Goal: Transaction & Acquisition: Purchase product/service

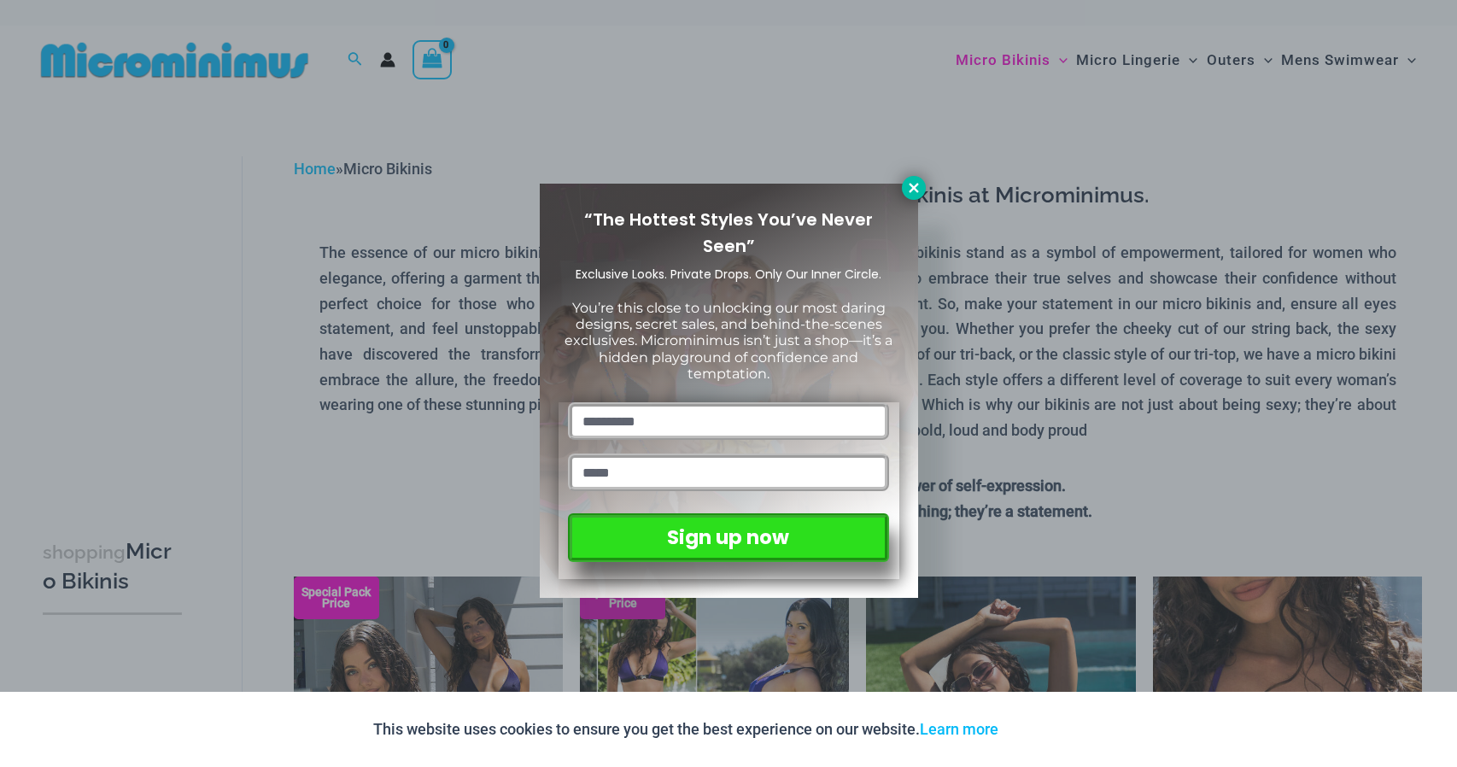
click at [911, 189] on icon at bounding box center [913, 187] width 15 height 15
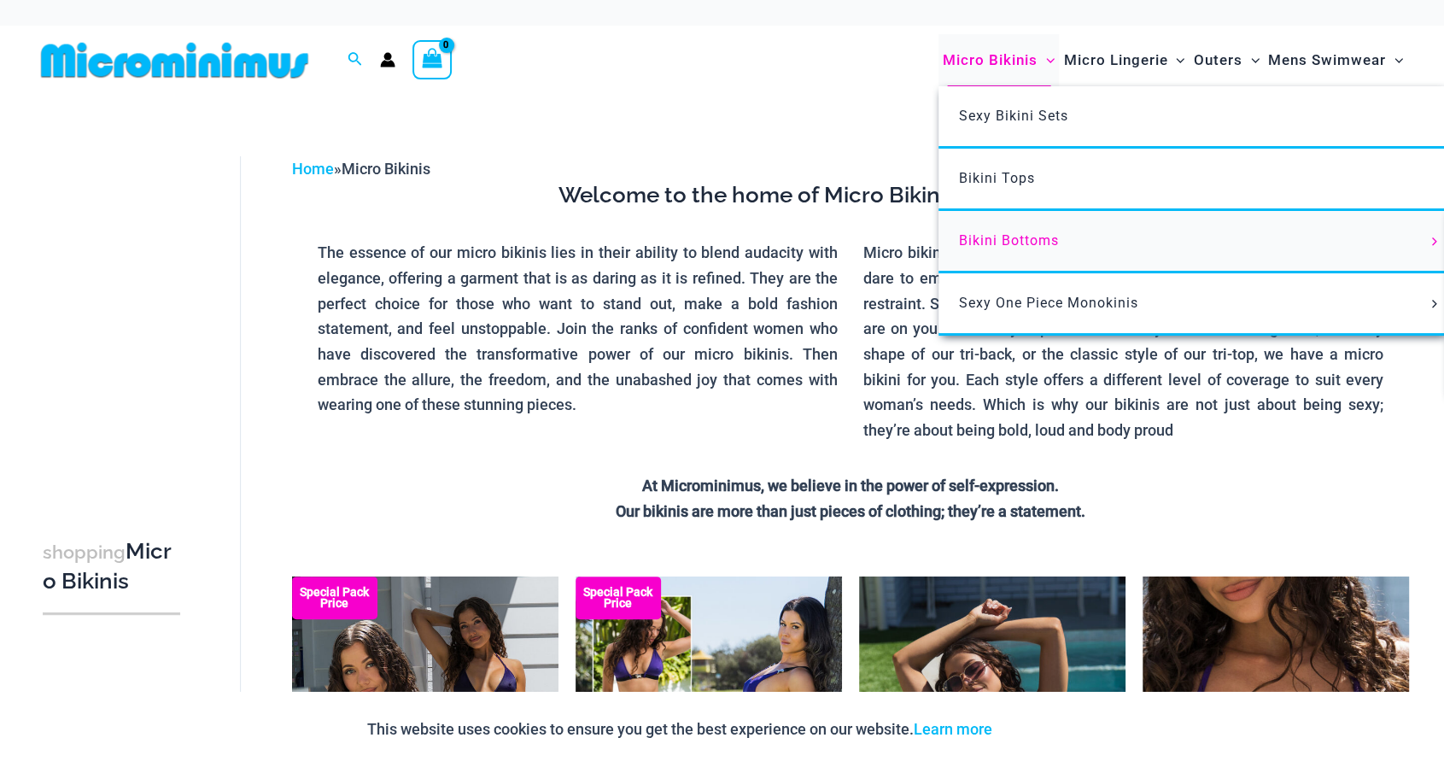
click at [1011, 240] on span "Bikini Bottoms" at bounding box center [1009, 240] width 100 height 16
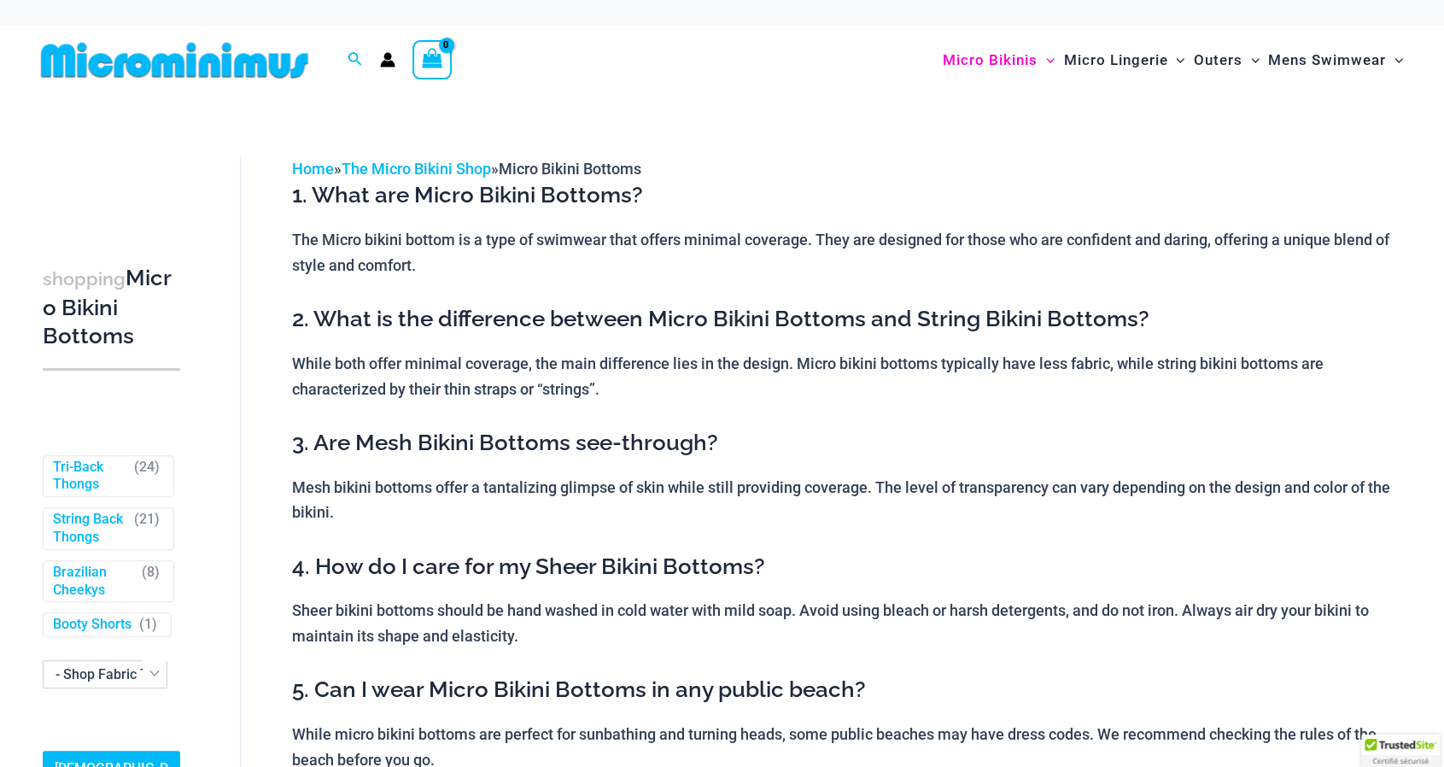
scroll to position [342, 0]
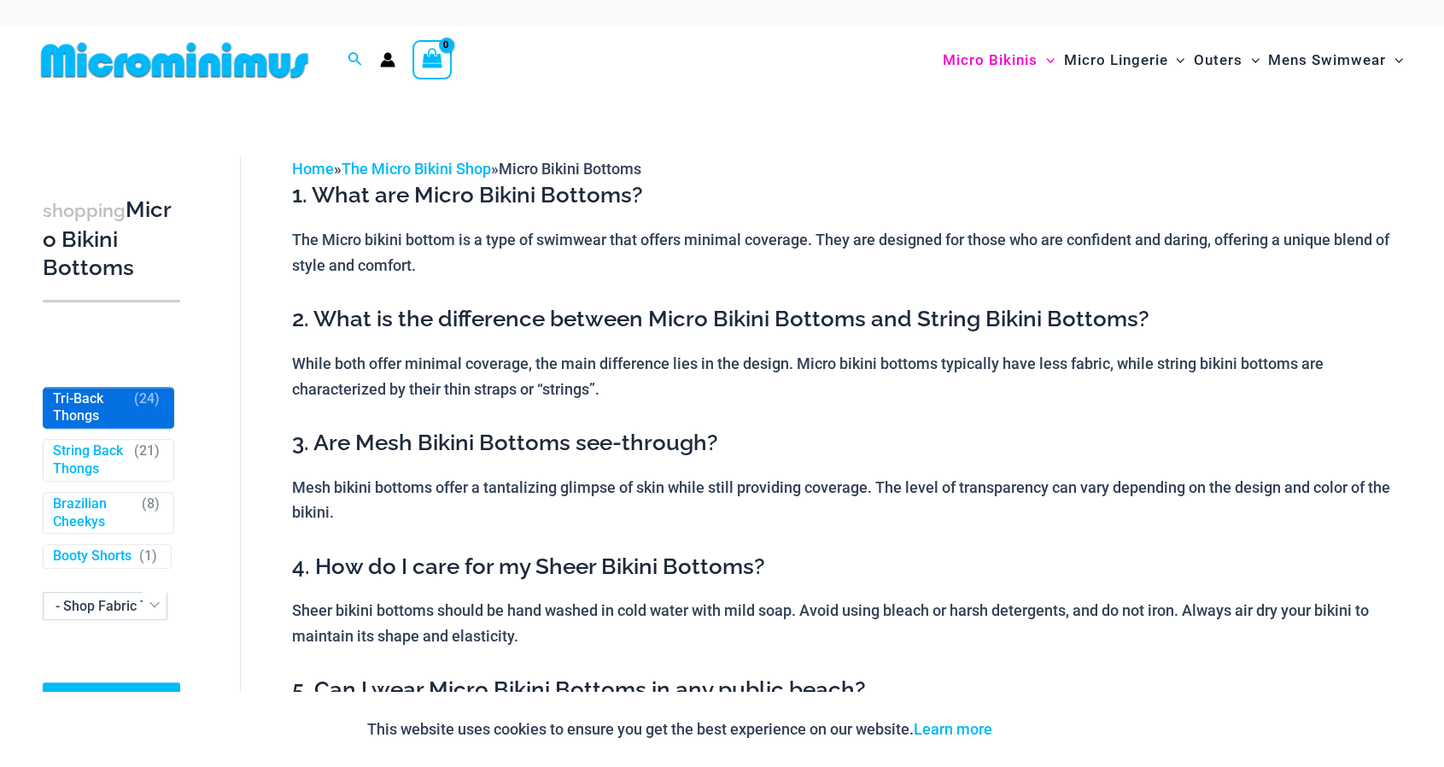
click at [90, 409] on link "Tri-Back Thongs" at bounding box center [89, 408] width 73 height 36
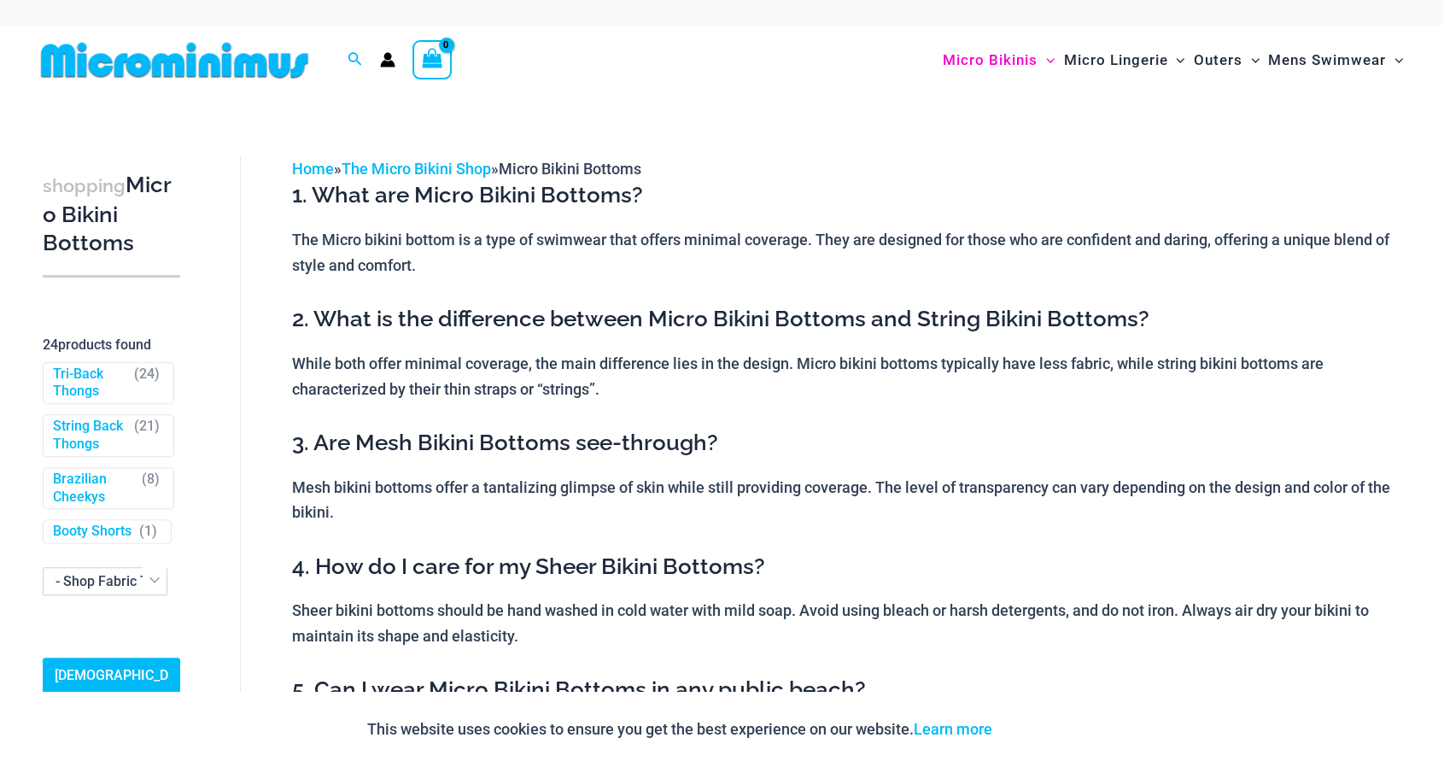
scroll to position [427, 0]
click at [73, 418] on link "String Back Thongs" at bounding box center [89, 436] width 73 height 36
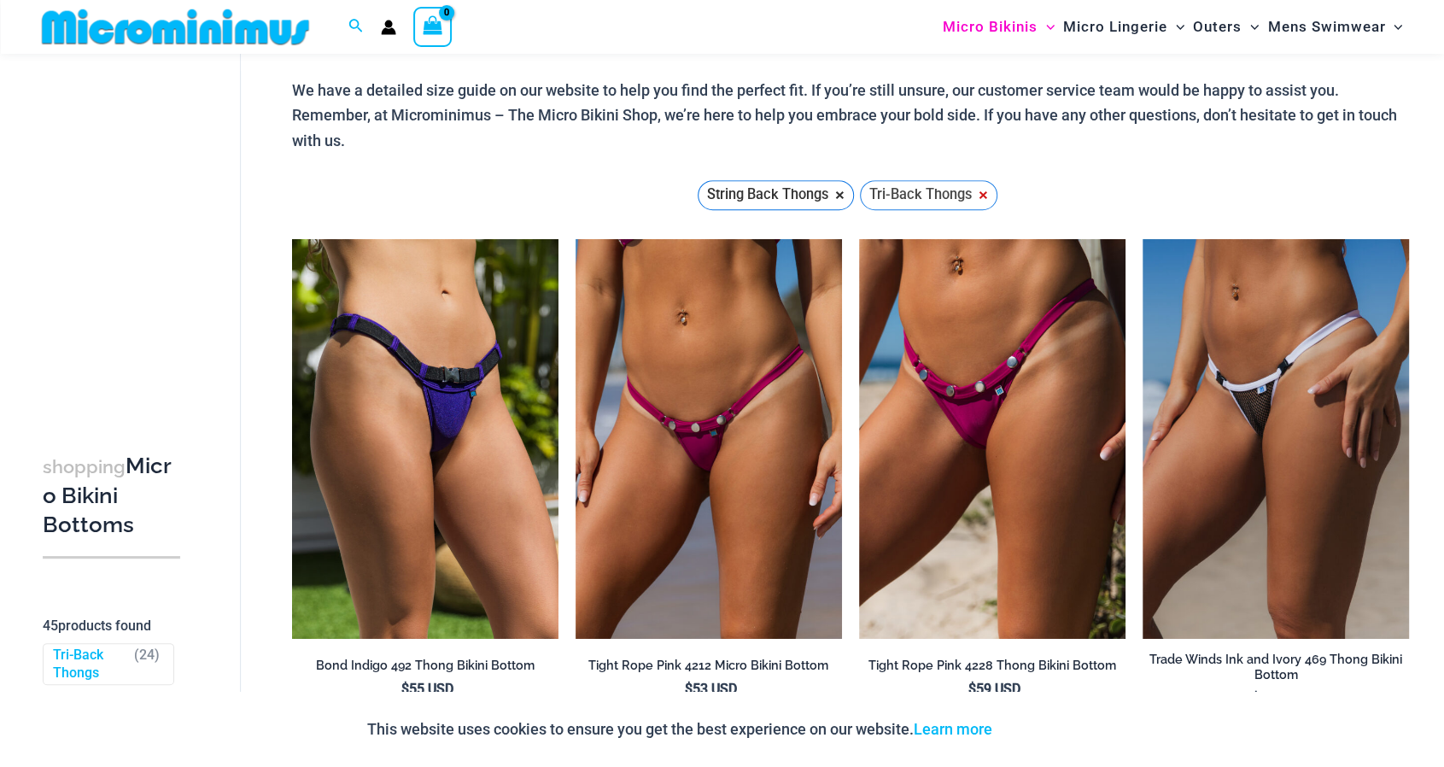
scroll to position [755, 0]
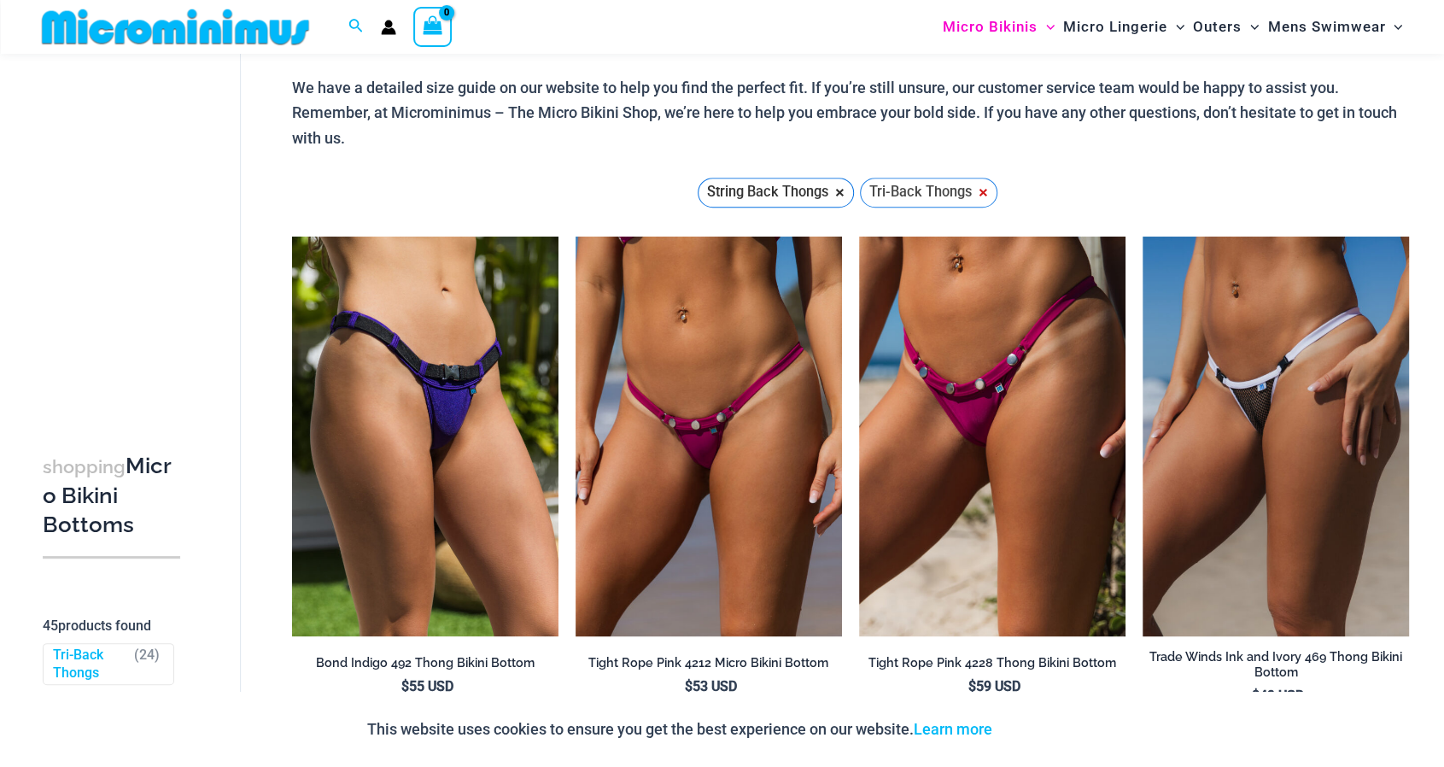
click at [982, 185] on span "×" at bounding box center [983, 192] width 9 height 14
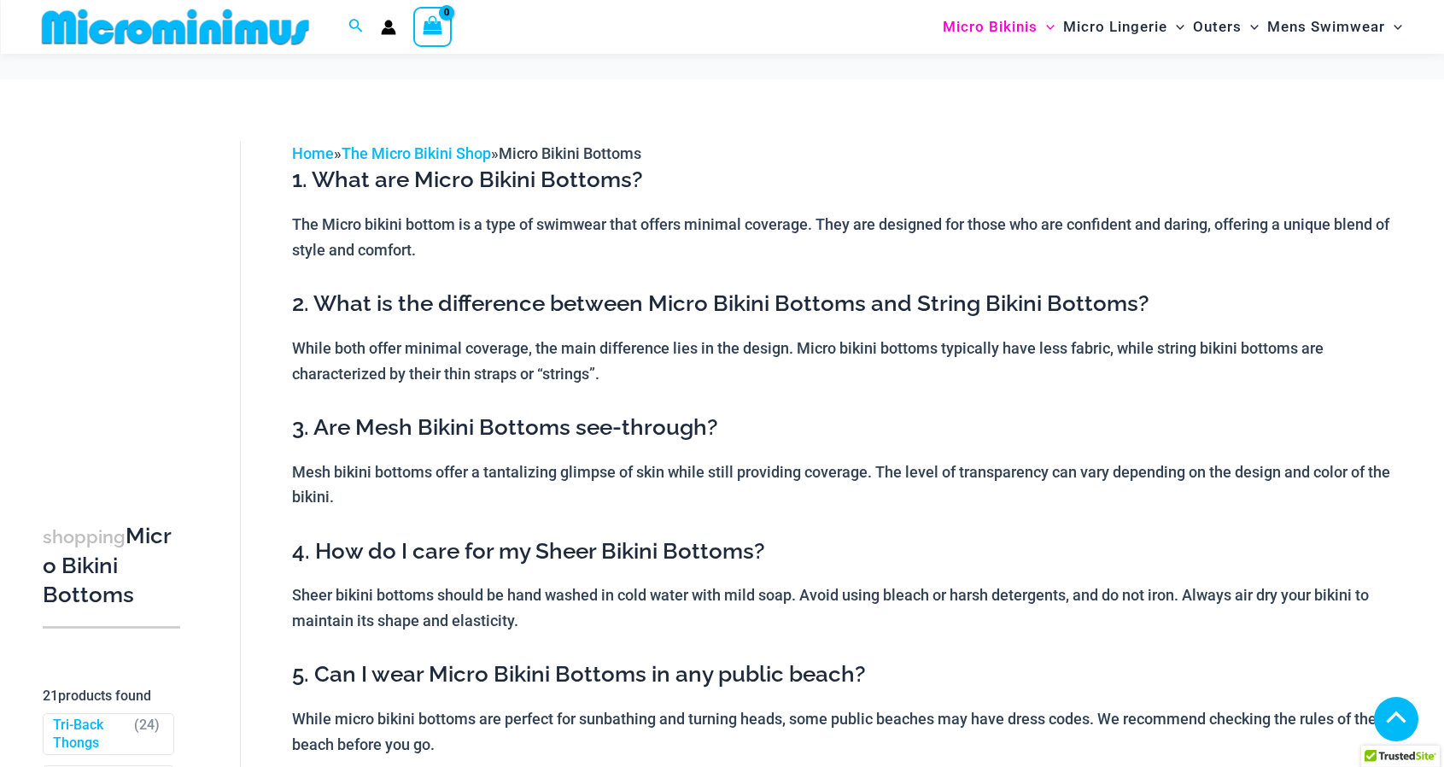
scroll to position [854, 0]
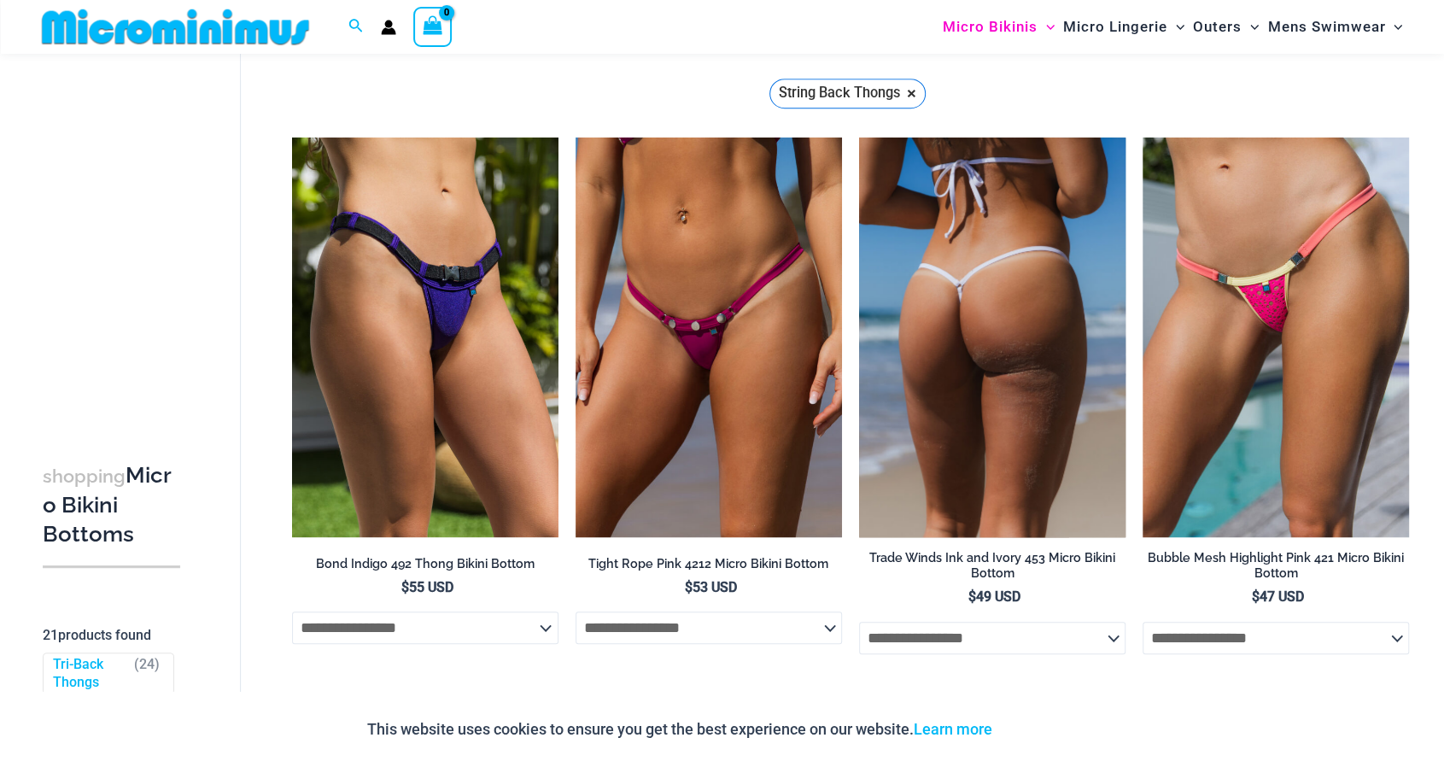
drag, startPoint x: 981, startPoint y: 337, endPoint x: 950, endPoint y: 328, distance: 31.9
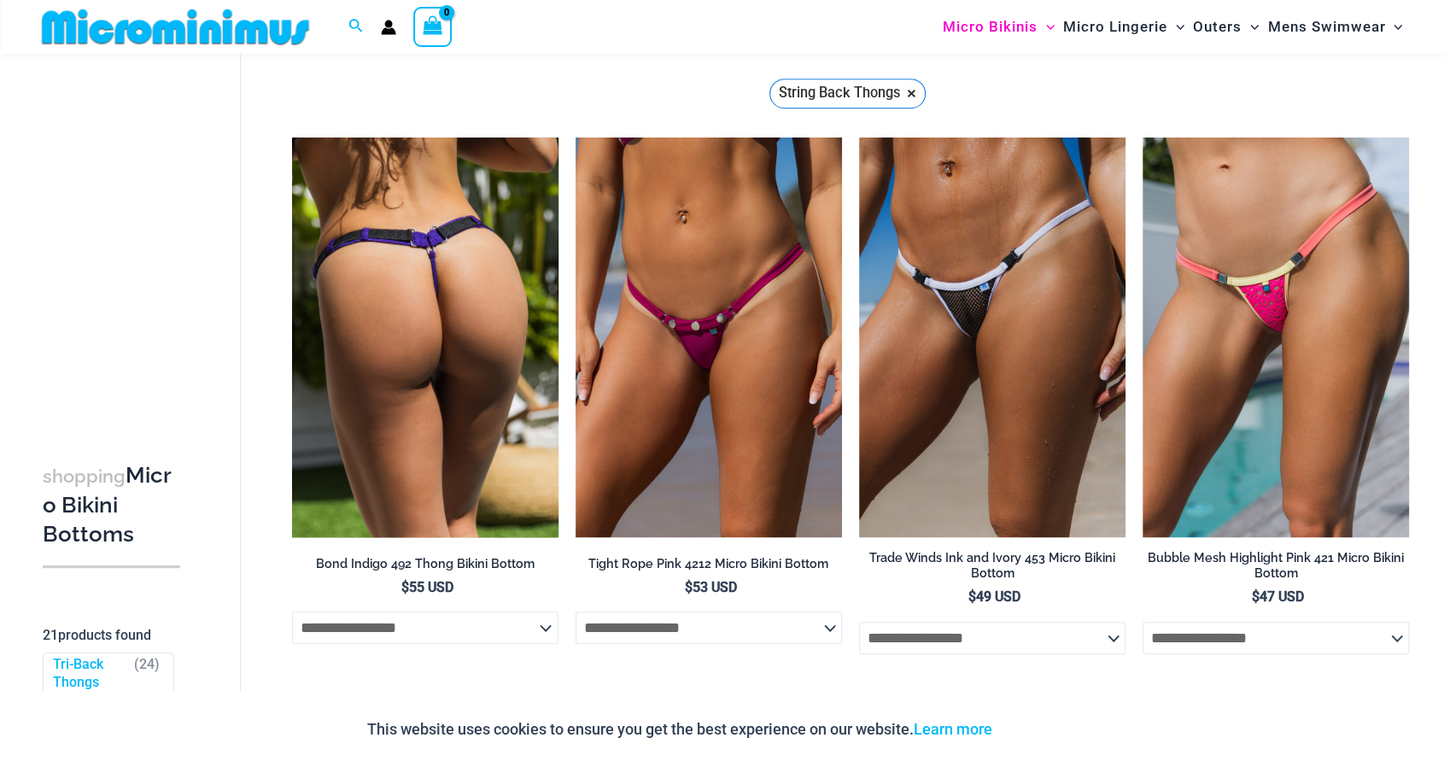
drag, startPoint x: 435, startPoint y: 324, endPoint x: 456, endPoint y: 313, distance: 23.7
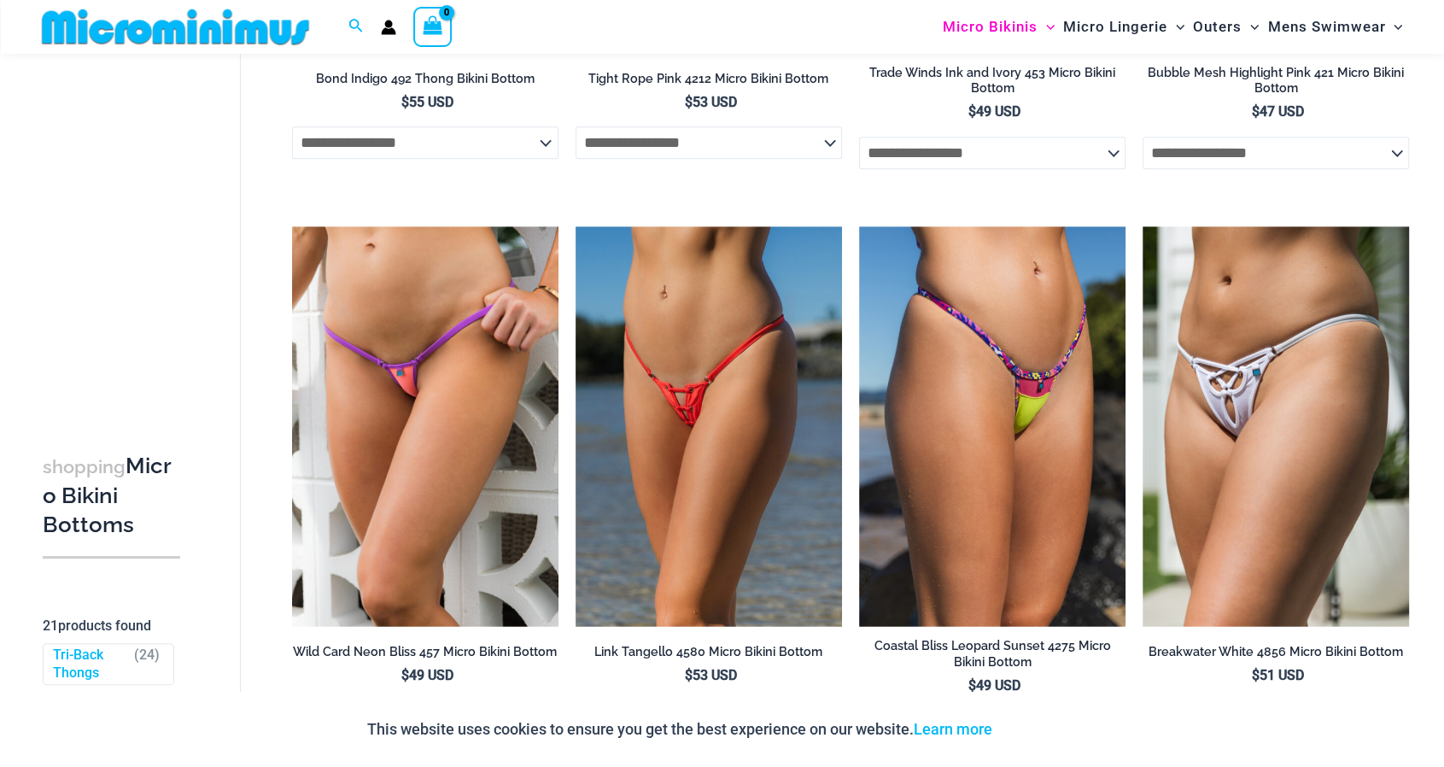
scroll to position [1367, 0]
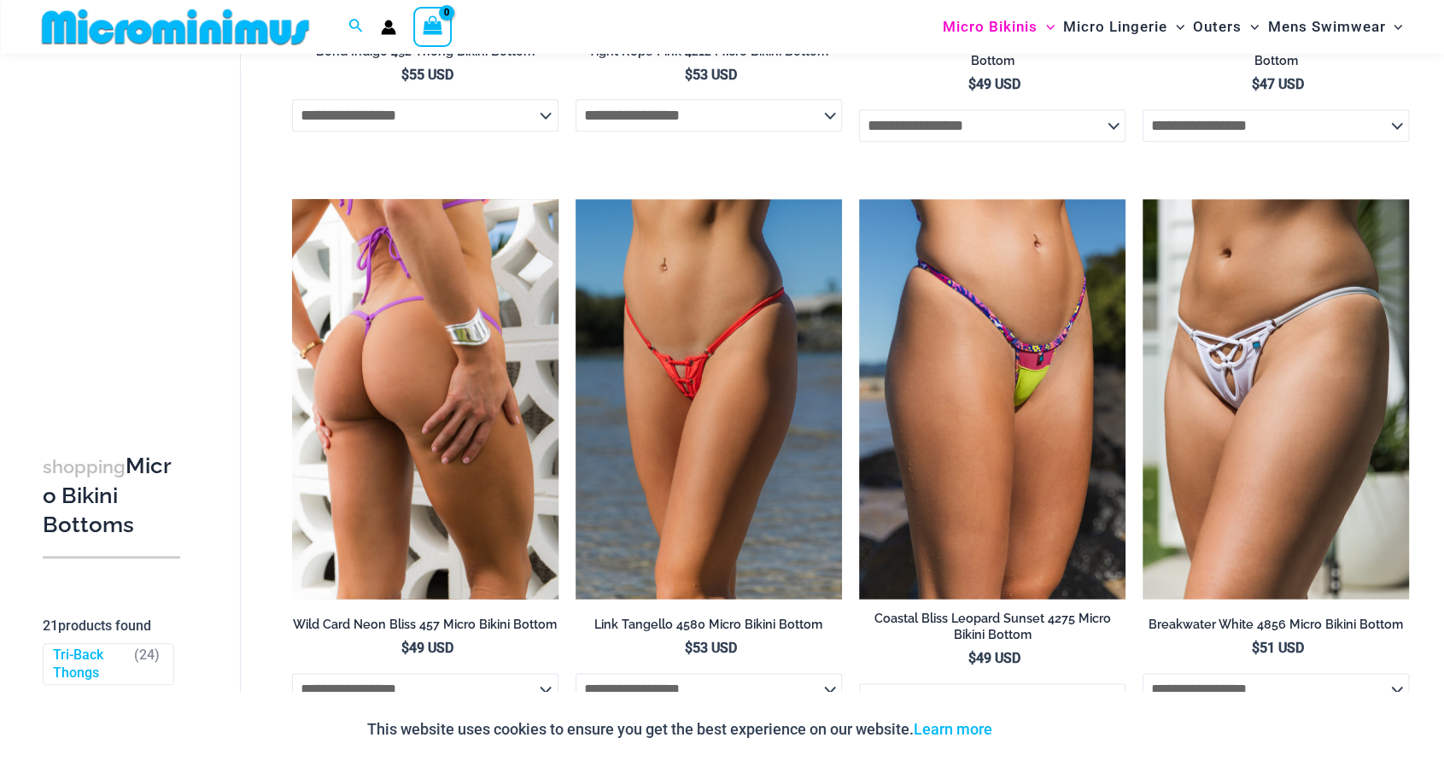
drag, startPoint x: 472, startPoint y: 388, endPoint x: 525, endPoint y: 377, distance: 54.1
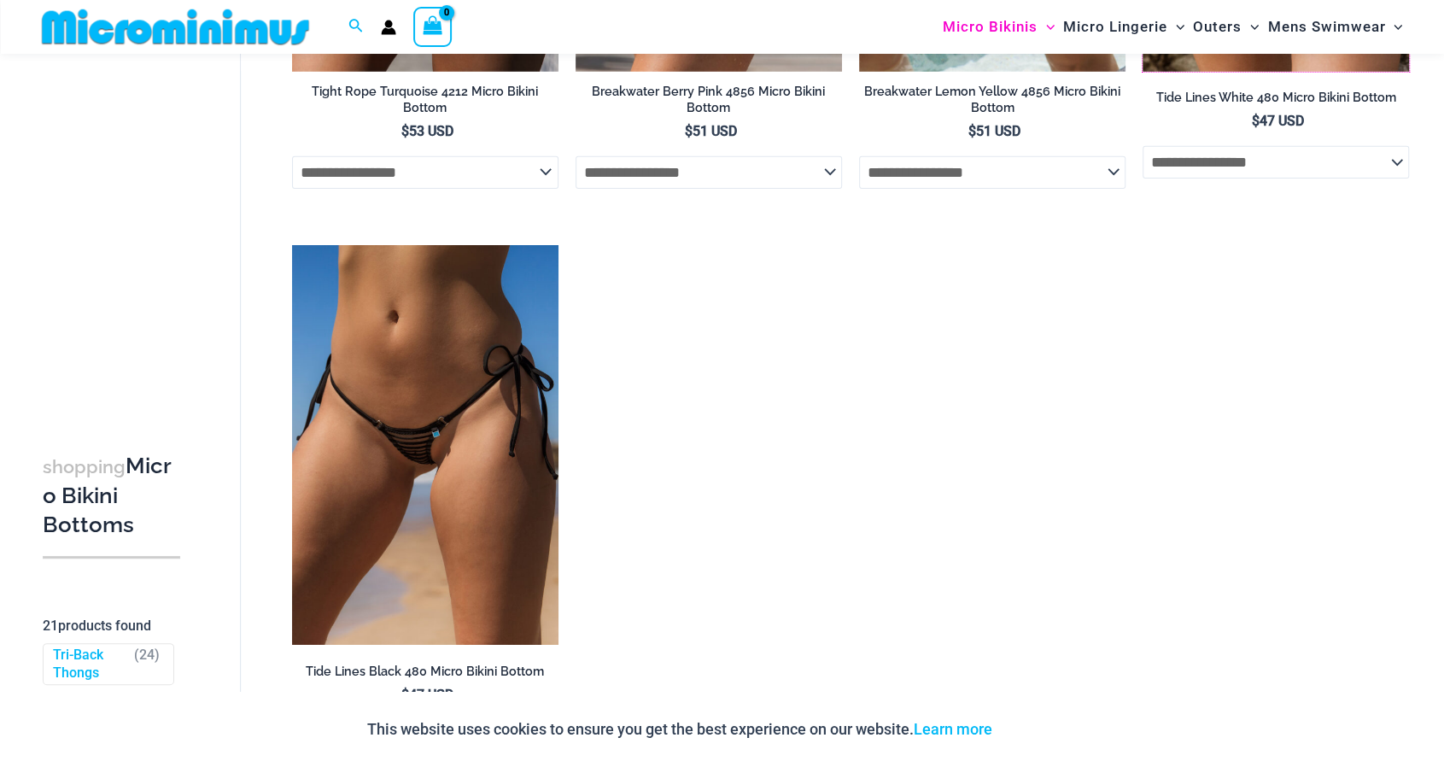
scroll to position [3673, 0]
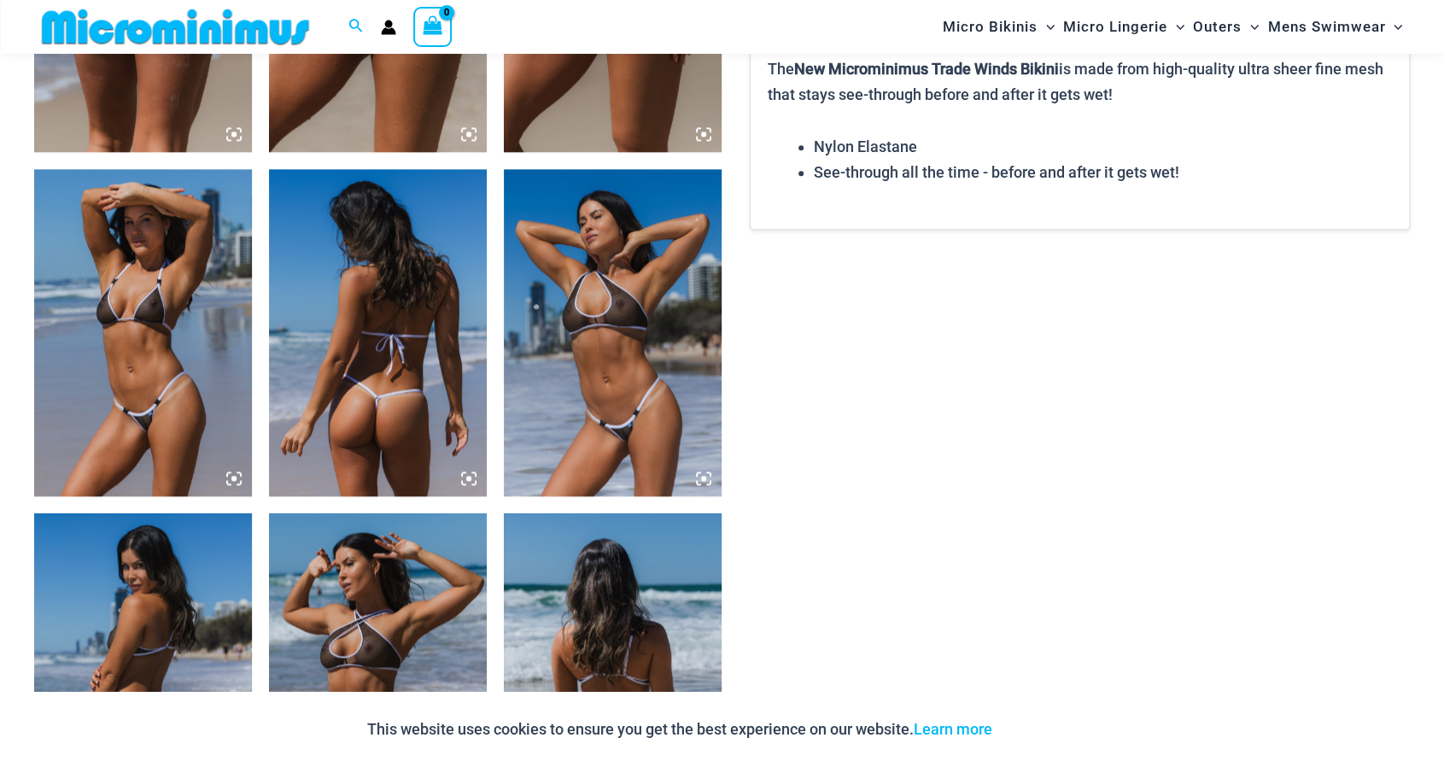
scroll to position [1522, 0]
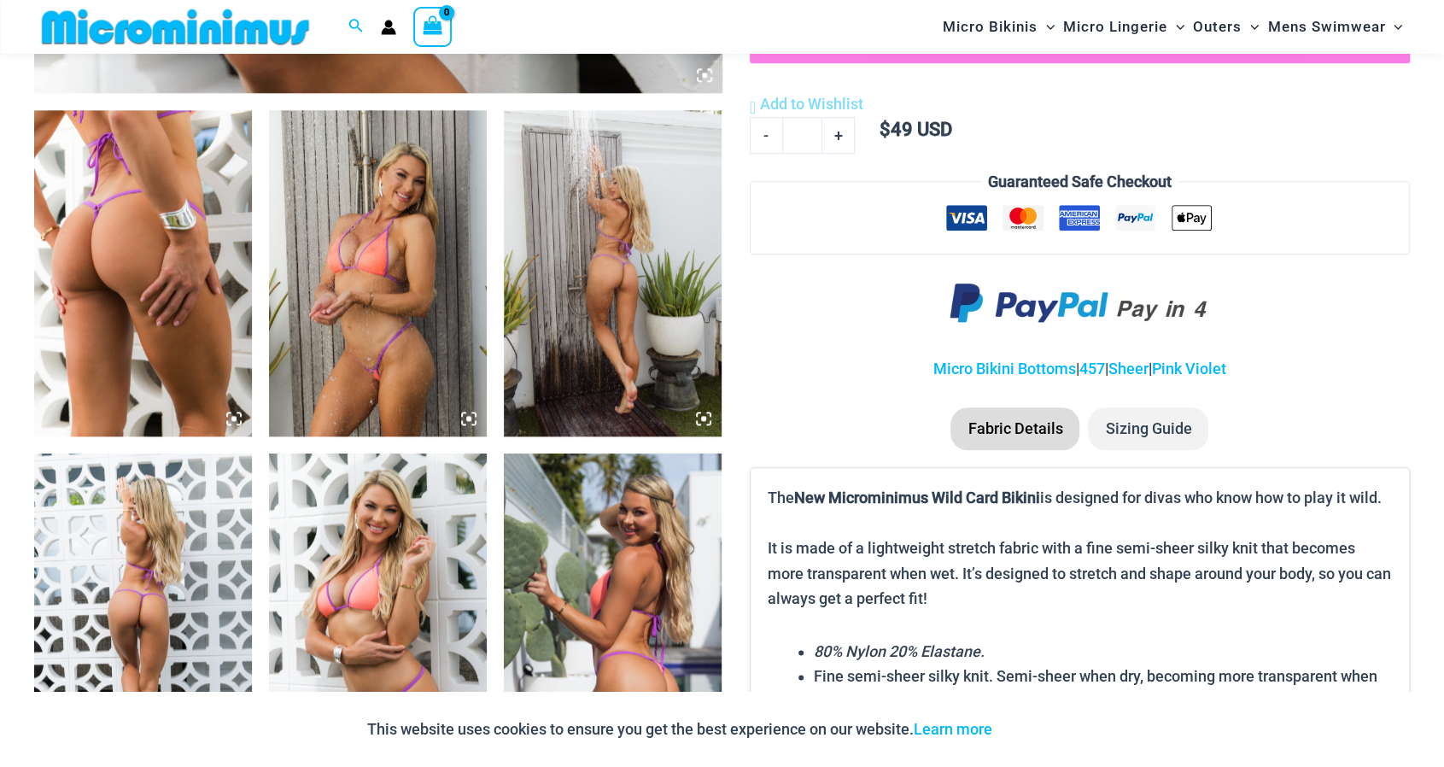
scroll to position [1180, 0]
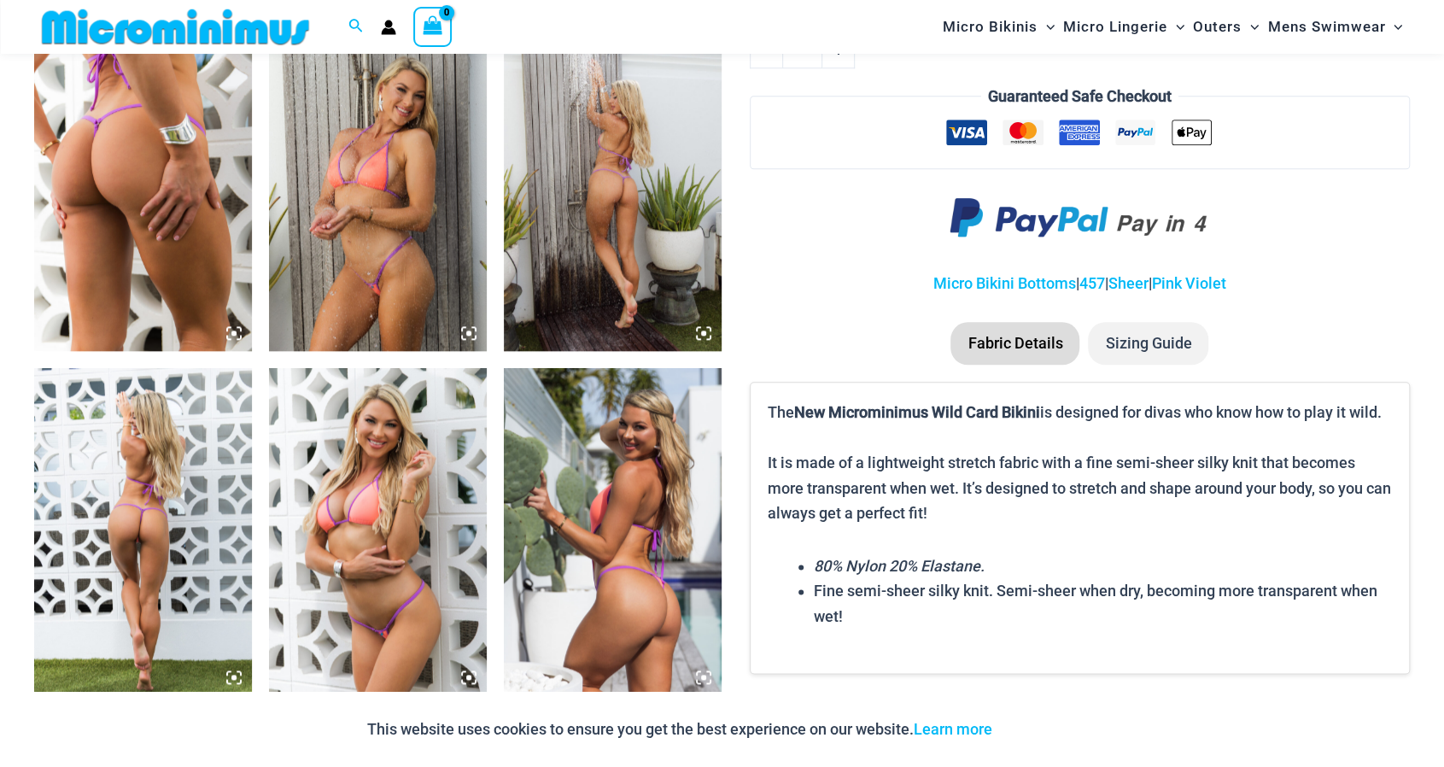
click at [142, 459] on img at bounding box center [143, 531] width 218 height 327
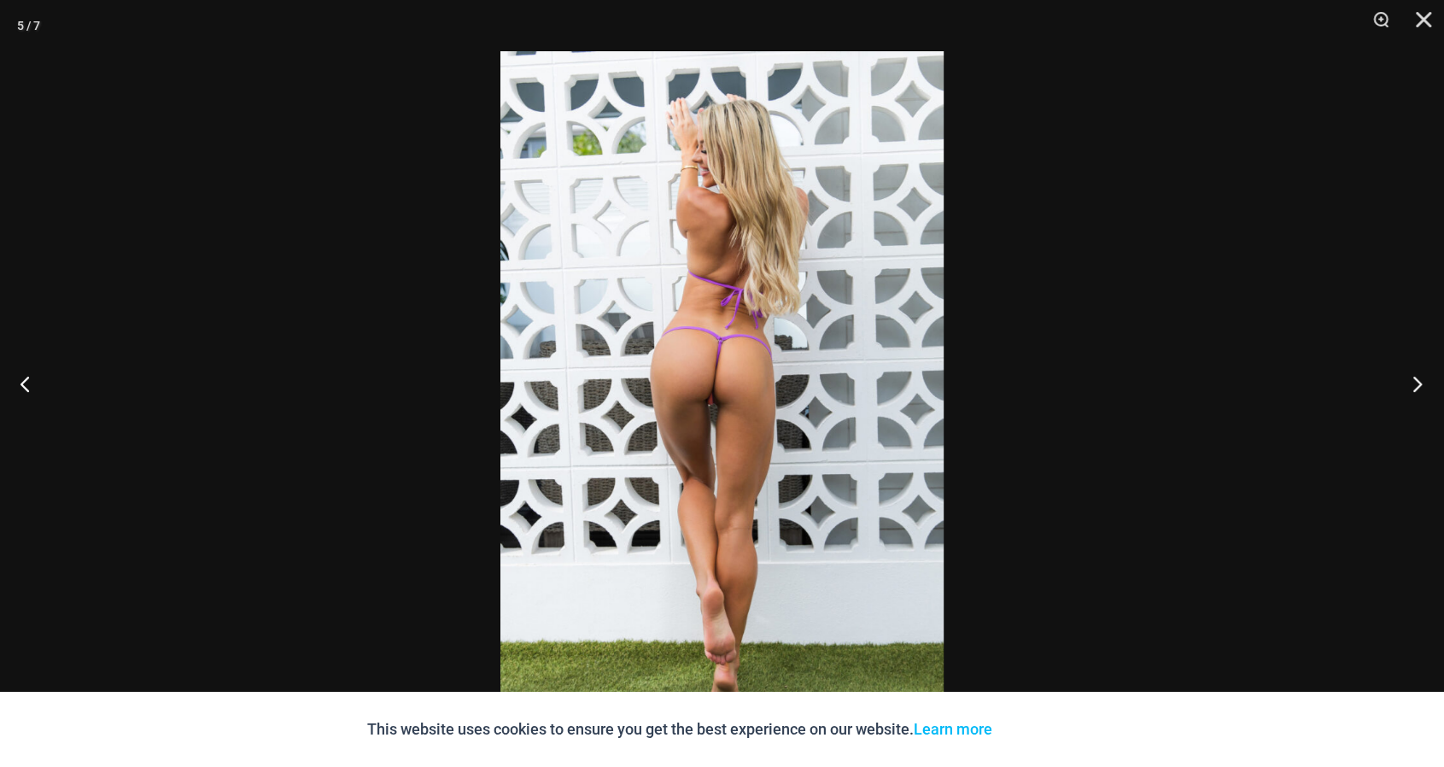
click at [1401, 385] on button "Next" at bounding box center [1412, 383] width 64 height 85
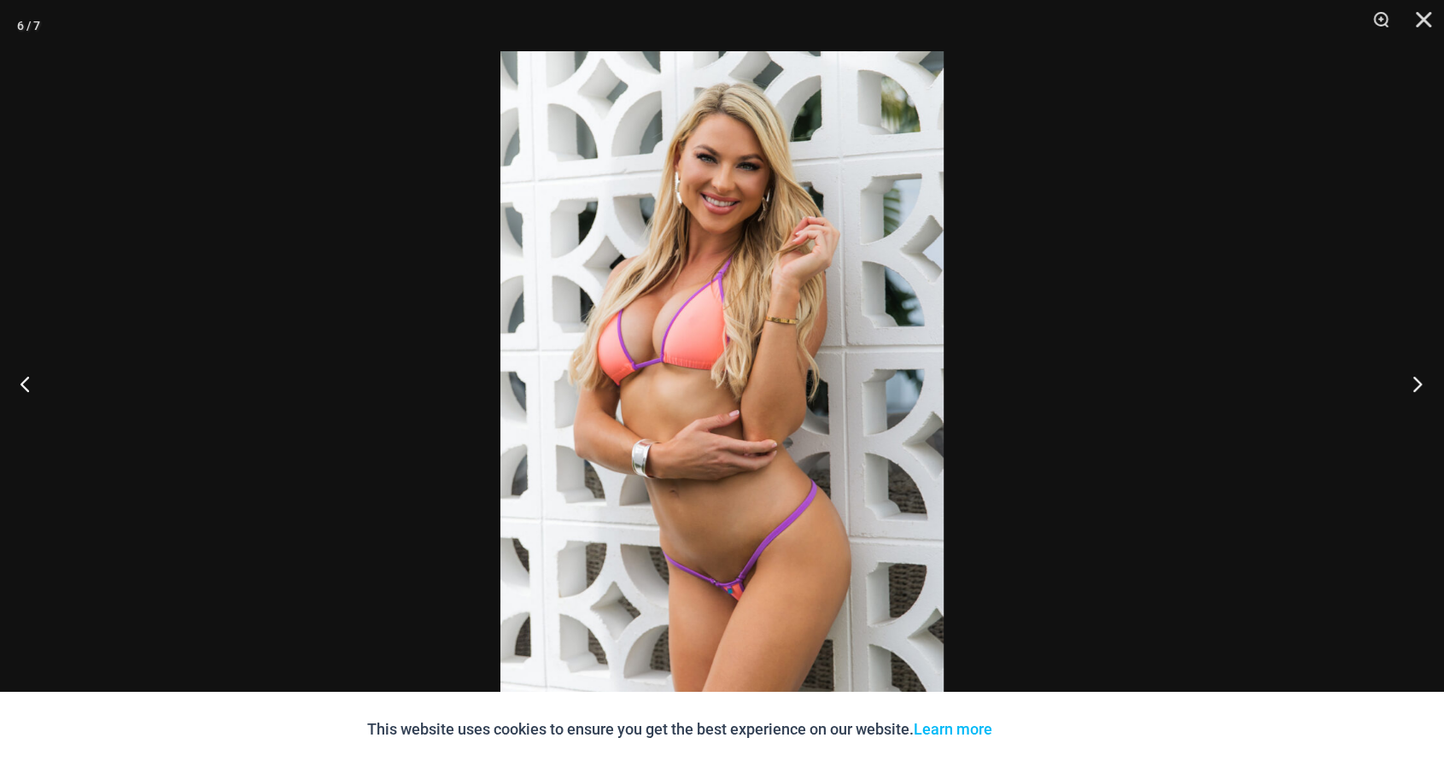
click at [1415, 390] on button "Next" at bounding box center [1412, 383] width 64 height 85
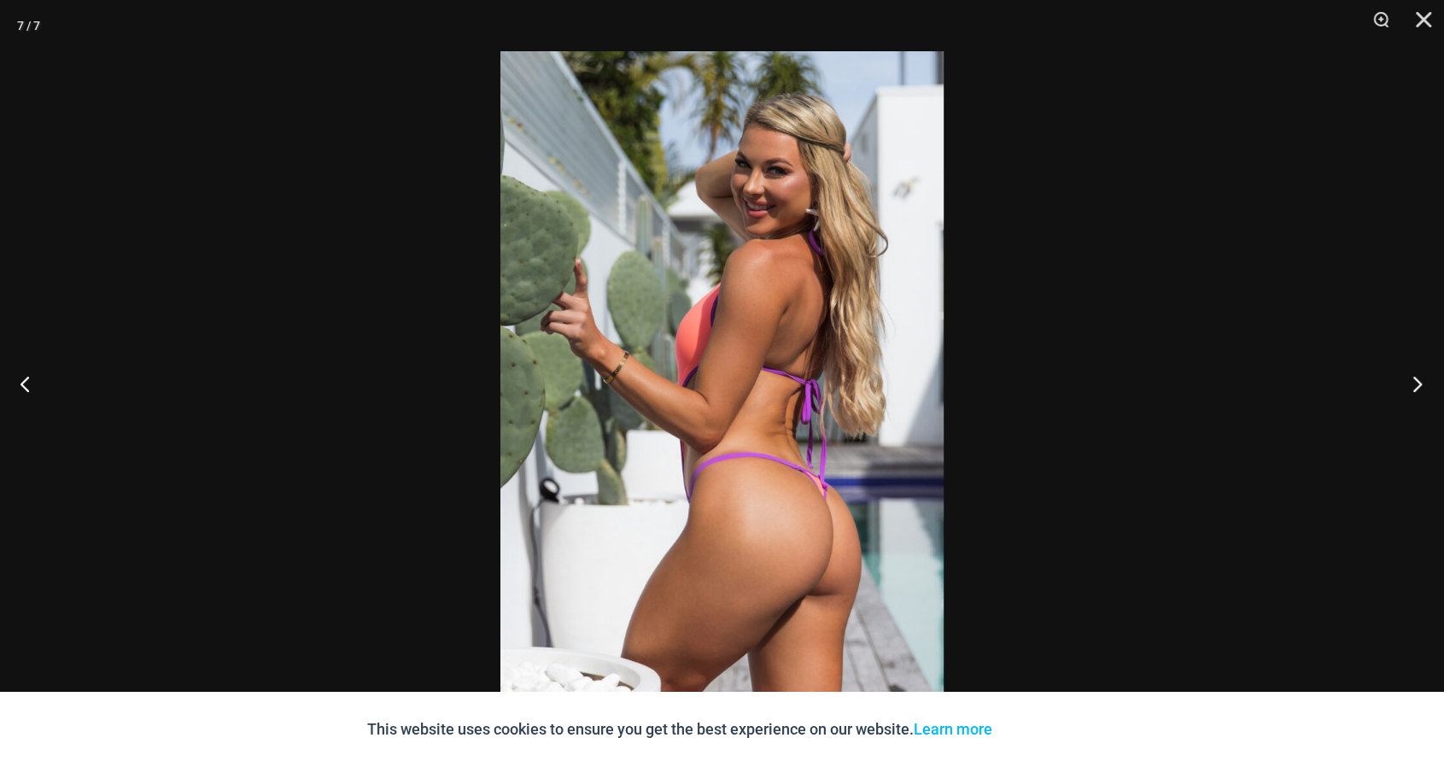
click at [1415, 390] on button "Next" at bounding box center [1412, 383] width 64 height 85
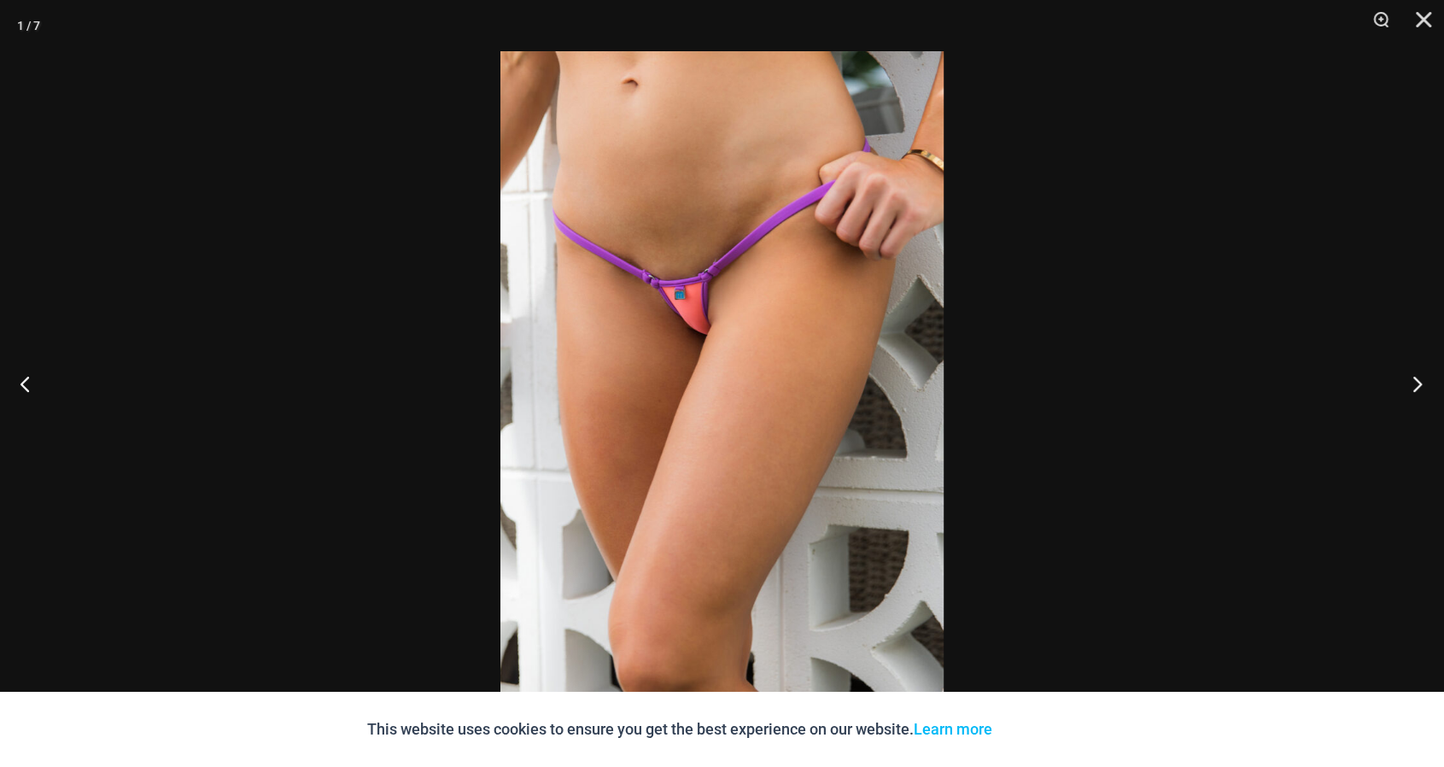
click at [1415, 390] on button "Next" at bounding box center [1412, 383] width 64 height 85
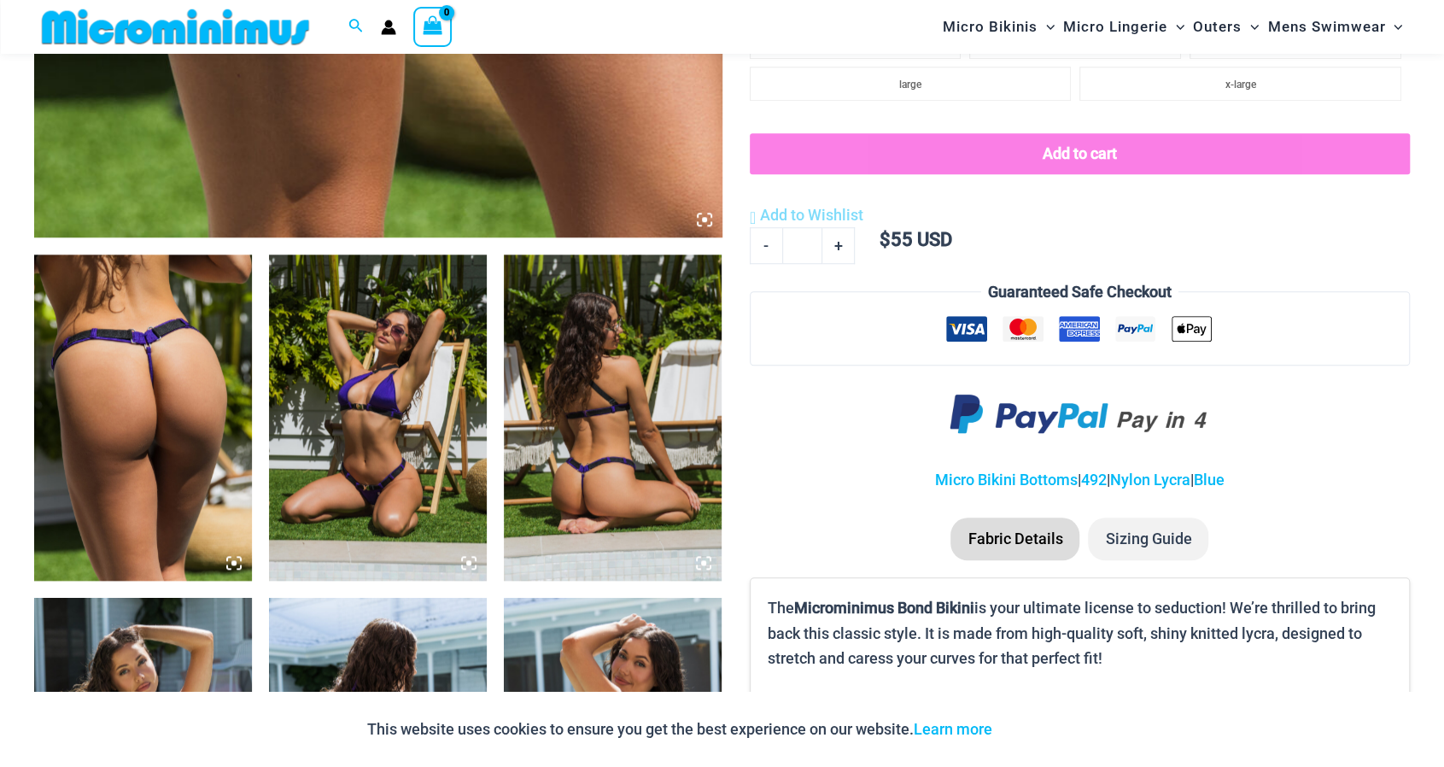
scroll to position [1096, 0]
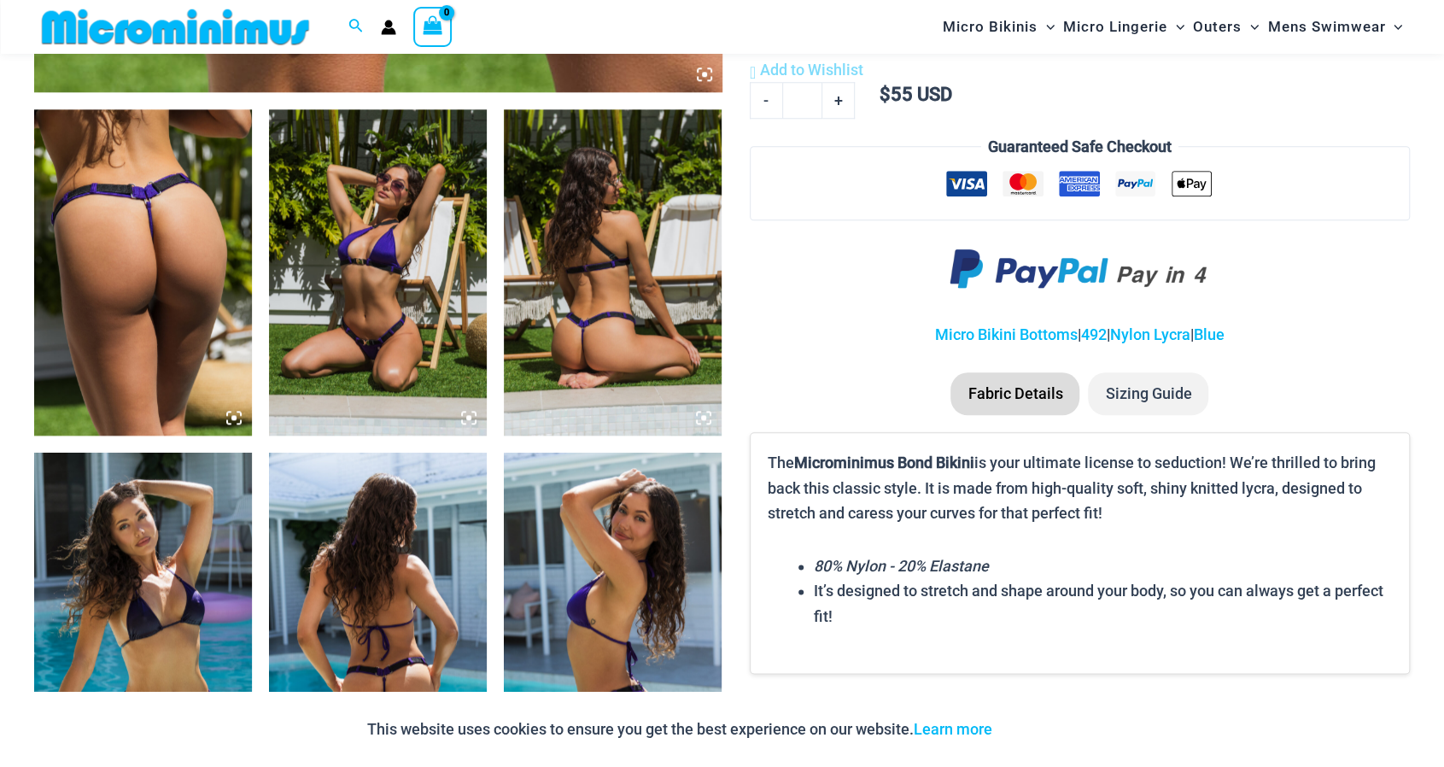
click at [617, 226] on img at bounding box center [613, 272] width 218 height 327
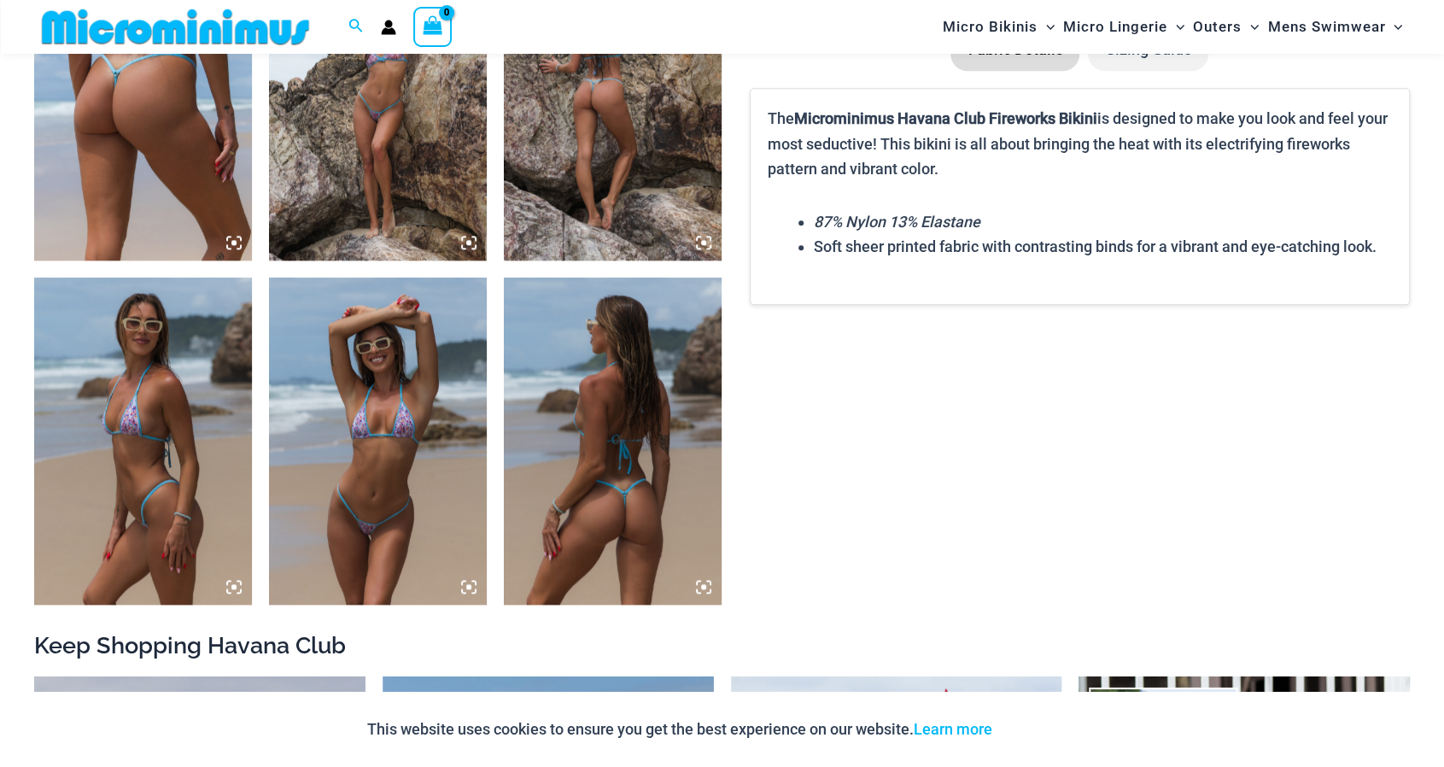
scroll to position [1351, 0]
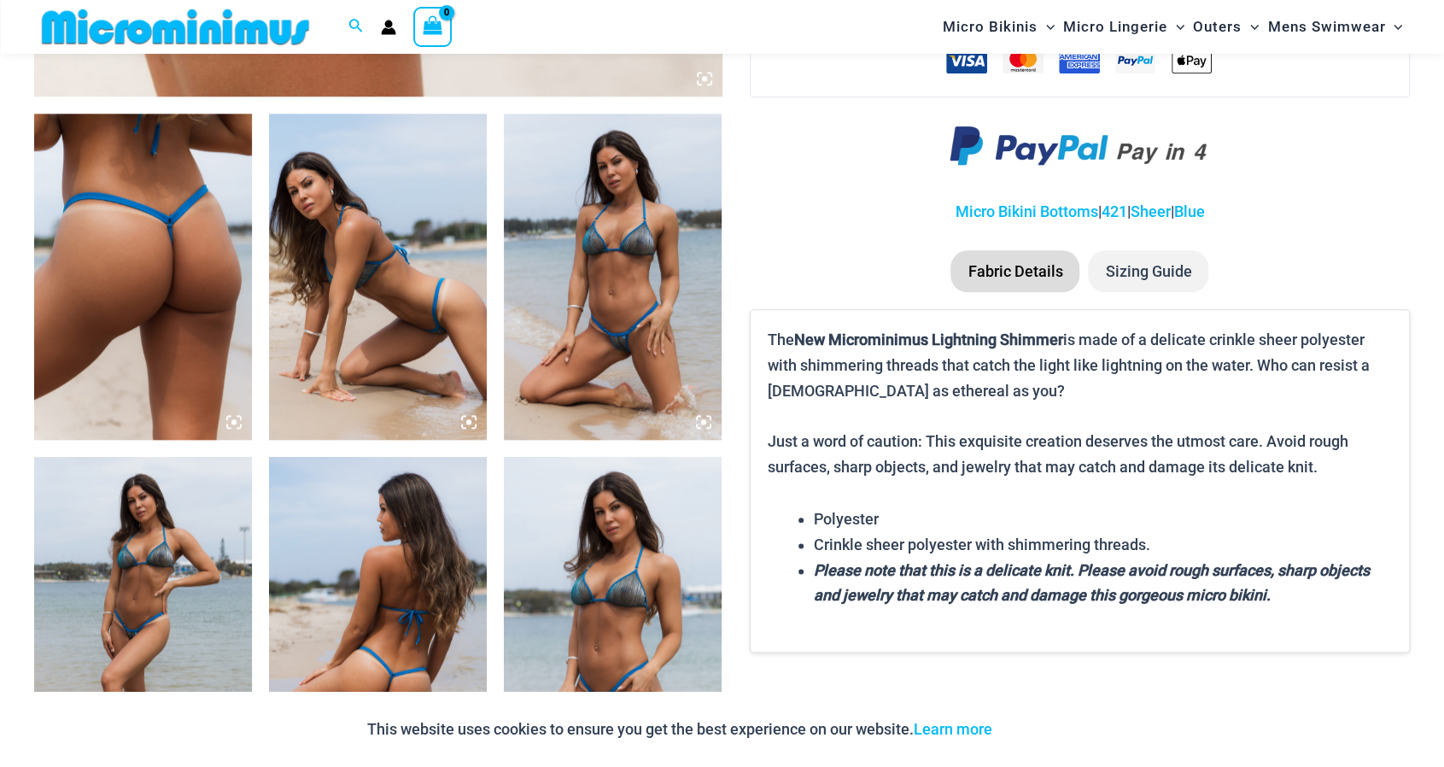
scroll to position [1095, 0]
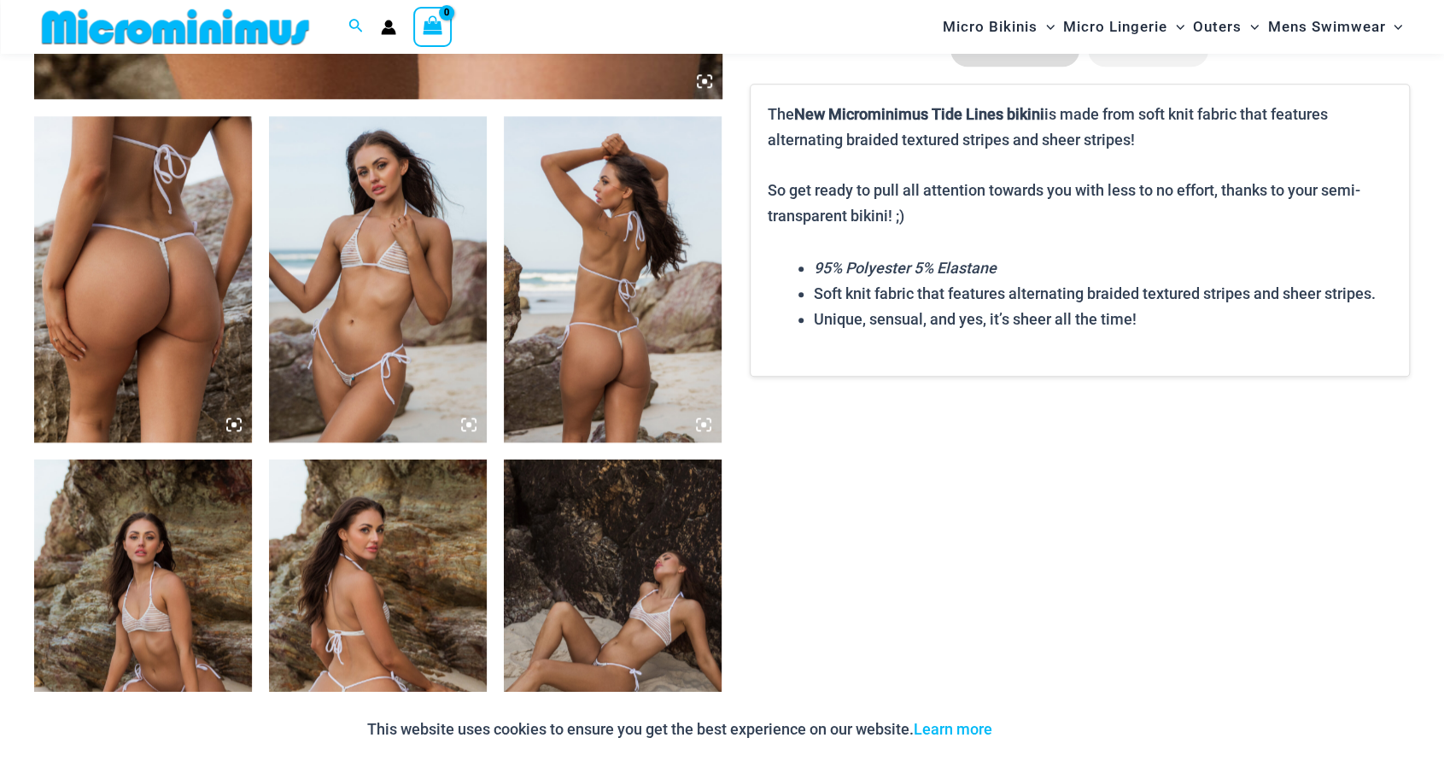
scroll to position [1095, 0]
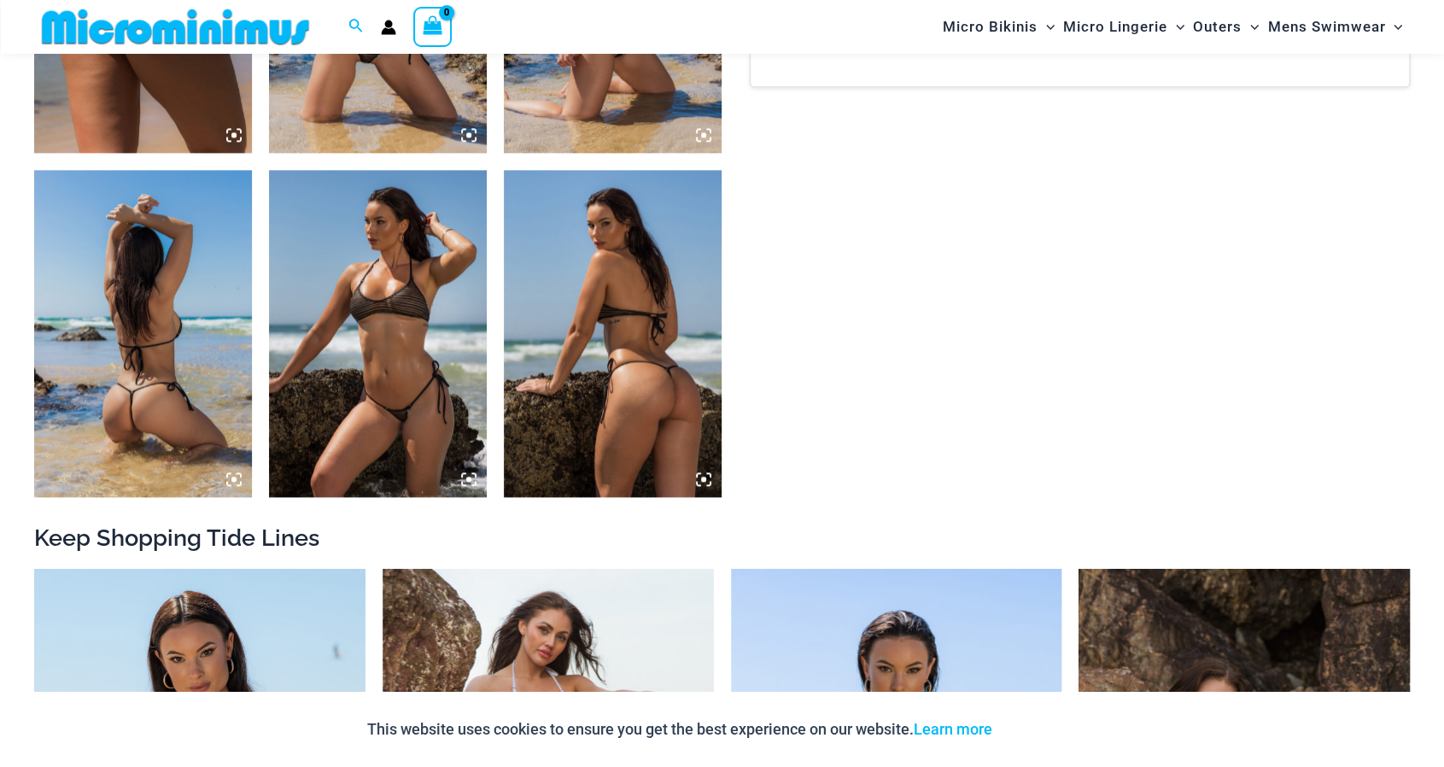
scroll to position [1437, 0]
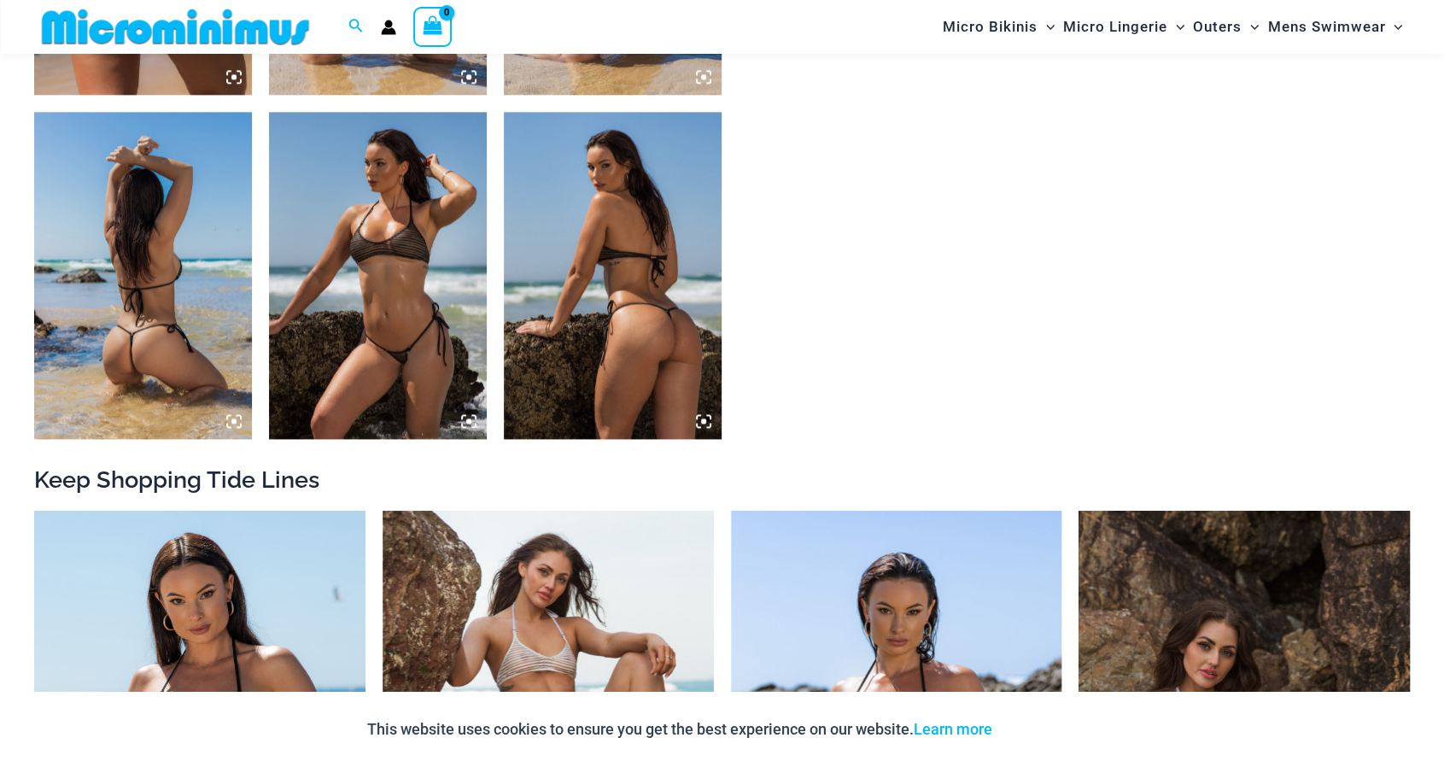
click at [652, 313] on img at bounding box center [613, 275] width 218 height 327
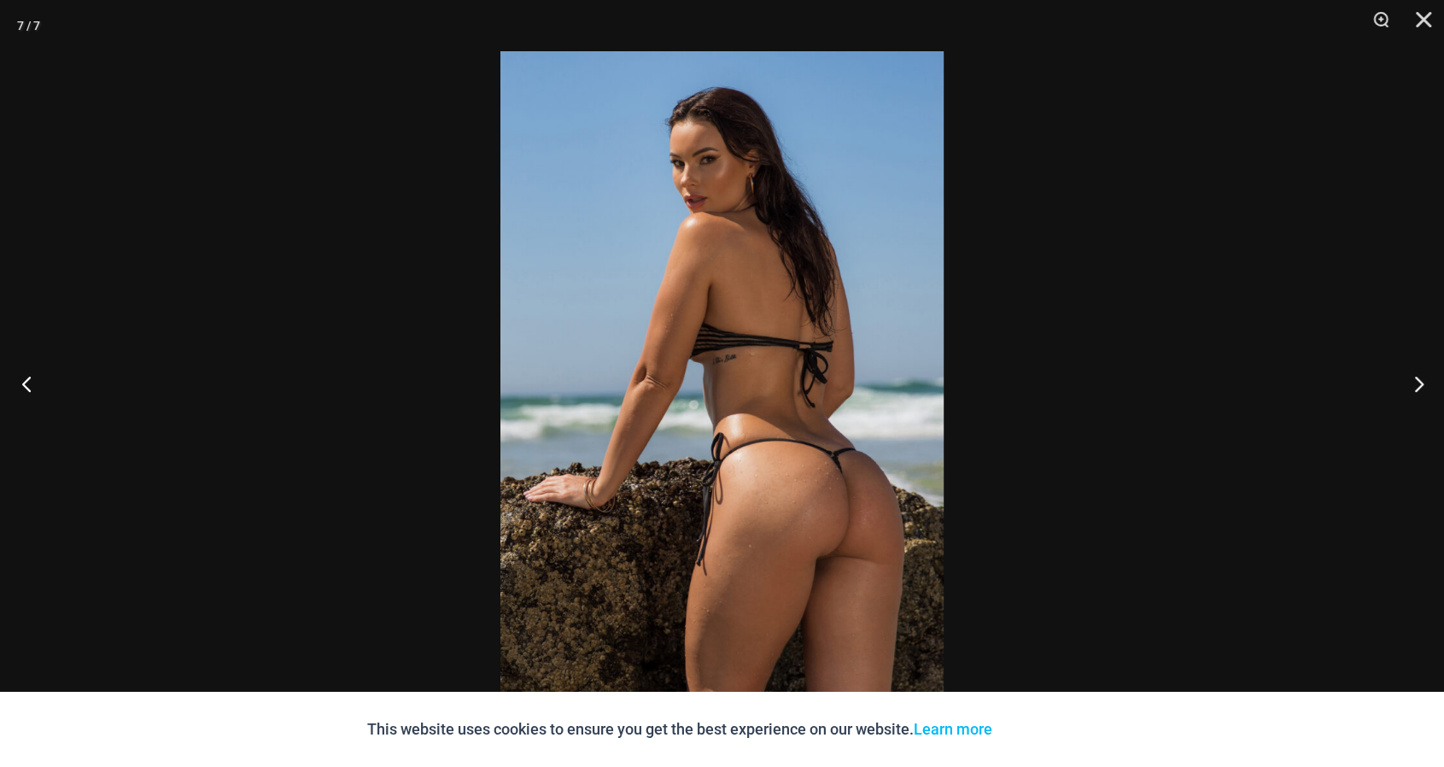
click at [20, 378] on button "Previous" at bounding box center [32, 383] width 64 height 85
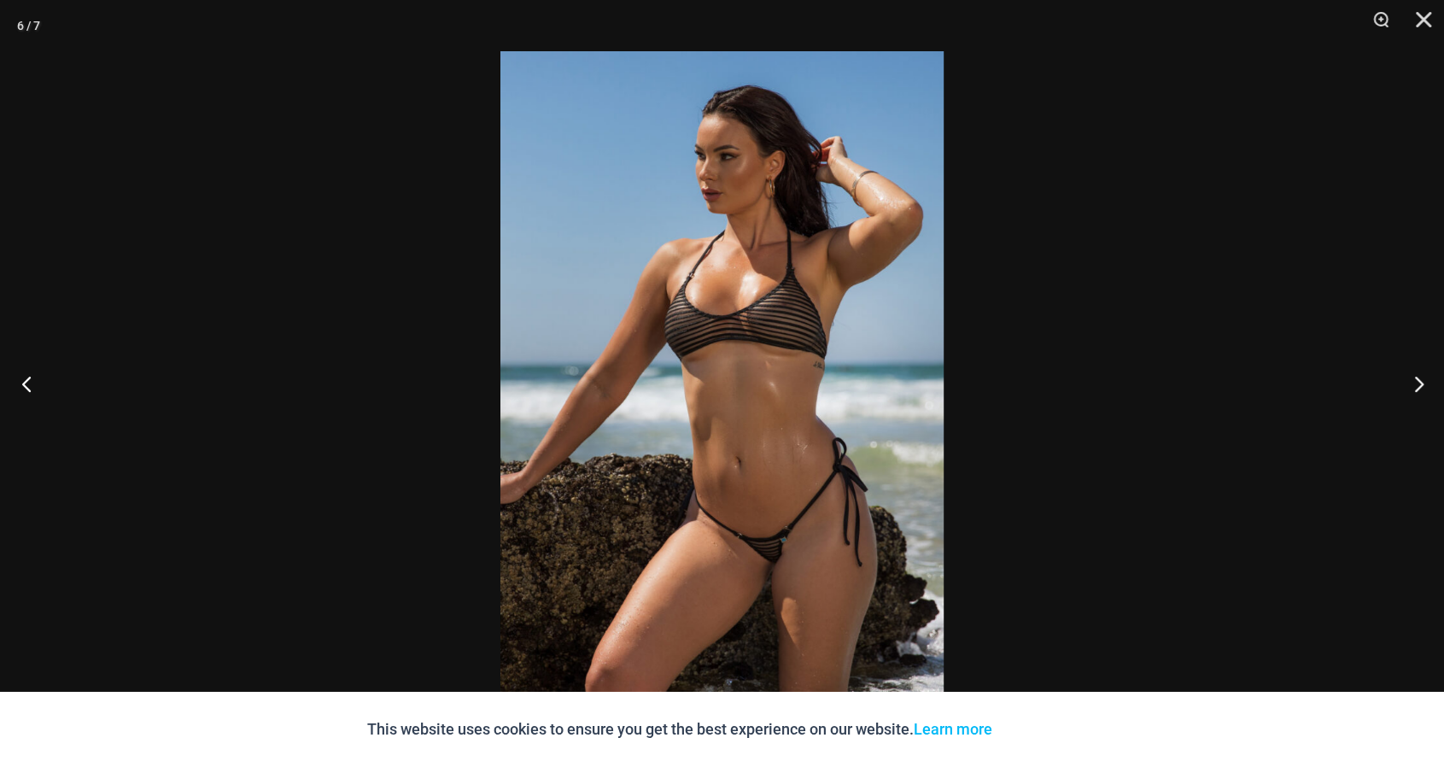
click at [20, 378] on button "Previous" at bounding box center [32, 383] width 64 height 85
